Goal: Task Accomplishment & Management: Use online tool/utility

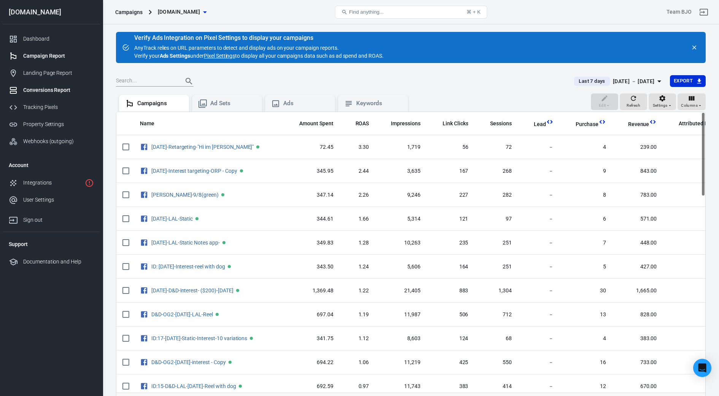
click at [45, 93] on div "Conversions Report" at bounding box center [58, 90] width 71 height 8
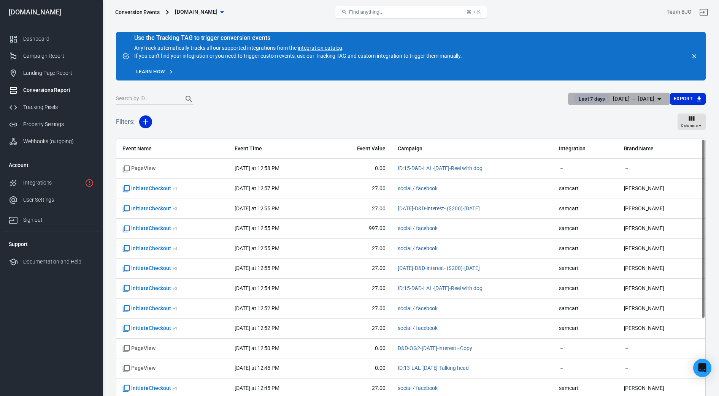
click at [656, 97] on icon "button" at bounding box center [658, 99] width 9 height 9
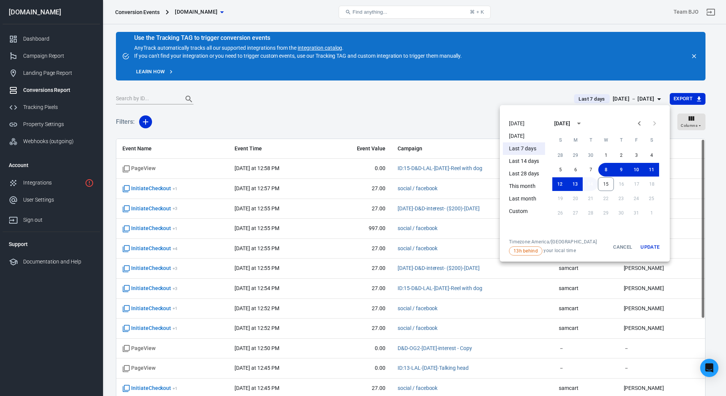
click at [591, 184] on button "14" at bounding box center [590, 184] width 15 height 14
drag, startPoint x: 653, startPoint y: 249, endPoint x: 699, endPoint y: 146, distance: 112.4
click at [654, 249] on button "Update" at bounding box center [650, 247] width 24 height 17
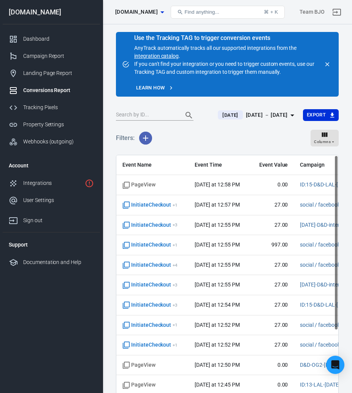
click at [145, 135] on icon "button" at bounding box center [145, 137] width 5 height 5
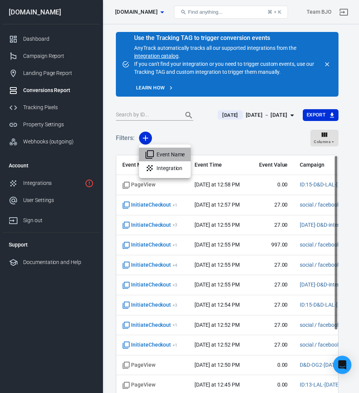
click at [167, 156] on li "Event Name" at bounding box center [165, 154] width 52 height 14
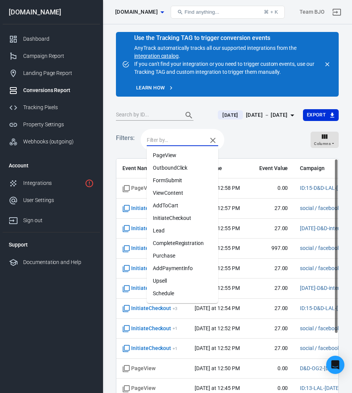
click at [160, 139] on input "text" at bounding box center [175, 140] width 57 height 10
click at [164, 252] on li "Purchase" at bounding box center [182, 255] width 71 height 13
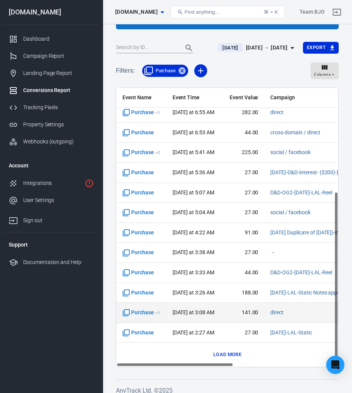
scroll to position [74, 0]
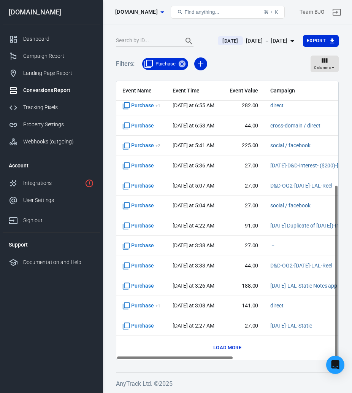
click at [228, 346] on button "Load more" at bounding box center [227, 348] width 32 height 12
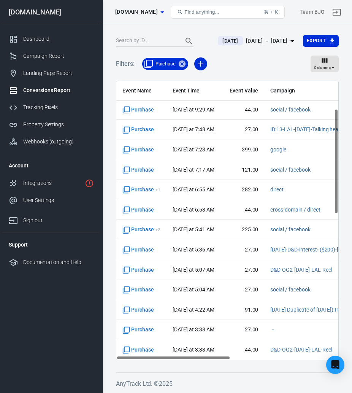
scroll to position [0, 0]
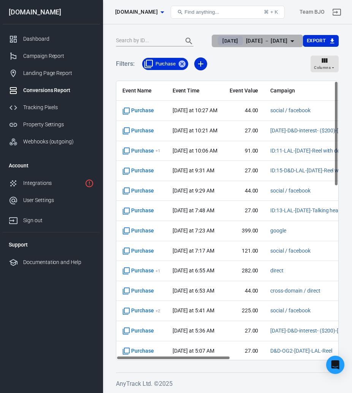
click at [266, 40] on div "[DATE] － [DATE]" at bounding box center [267, 41] width 42 height 10
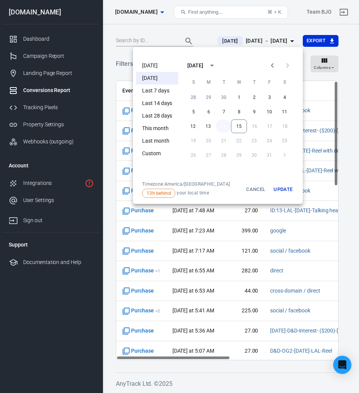
click at [219, 127] on button "14" at bounding box center [223, 126] width 15 height 14
click at [281, 190] on button "Update" at bounding box center [283, 189] width 24 height 17
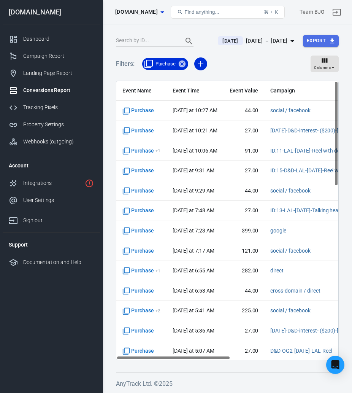
click at [325, 40] on button "Export" at bounding box center [321, 41] width 36 height 12
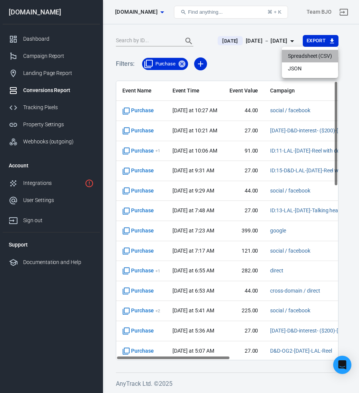
click at [307, 55] on li "Spreadsheet (CSV)" at bounding box center [310, 56] width 56 height 13
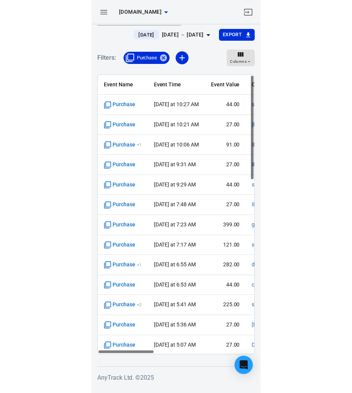
scroll to position [66, 0]
